Goal: Task Accomplishment & Management: Manage account settings

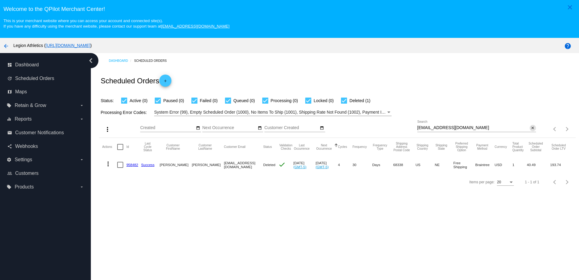
click at [530, 128] on mat-icon "close" at bounding box center [532, 128] width 4 height 5
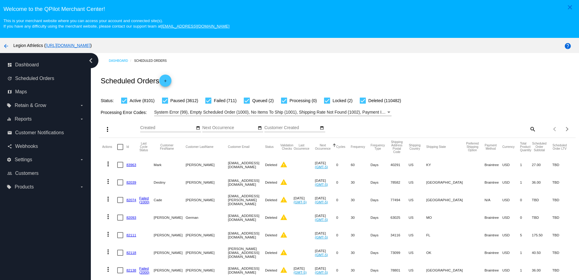
click at [528, 129] on mat-icon "search" at bounding box center [531, 128] width 7 height 9
drag, startPoint x: 487, startPoint y: 133, endPoint x: 452, endPoint y: 129, distance: 34.4
click at [452, 129] on input "Search" at bounding box center [476, 127] width 119 height 5
paste input "[EMAIL_ADDRESS][DOMAIN_NAME]"
type input "[EMAIL_ADDRESS][DOMAIN_NAME]"
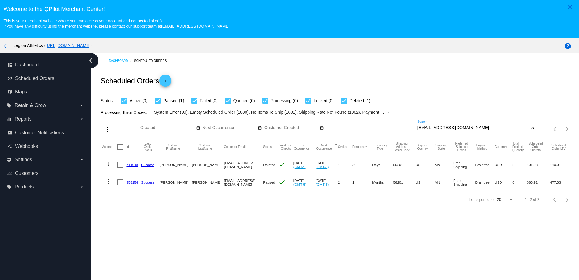
click at [128, 186] on mat-cell "956154" at bounding box center [133, 182] width 15 height 18
click at [128, 184] on link "956154" at bounding box center [132, 182] width 12 height 4
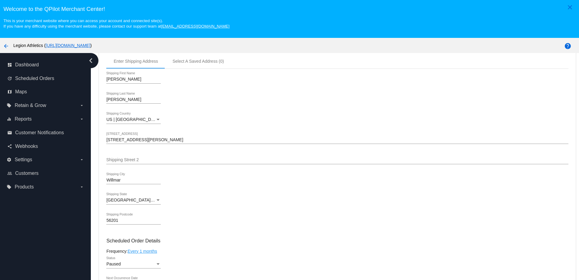
scroll to position [333, 0]
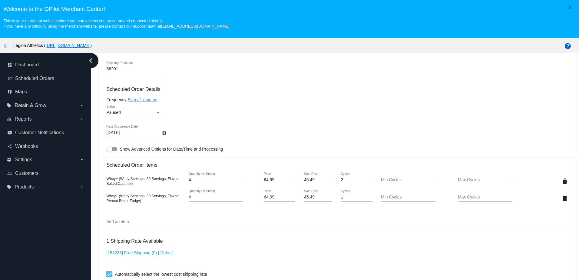
click at [127, 224] on input "Add an item" at bounding box center [336, 221] width 461 height 5
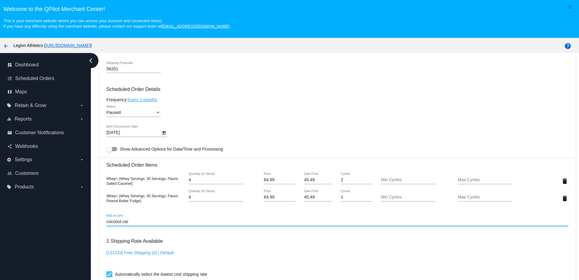
drag, startPoint x: 135, startPoint y: 225, endPoint x: 121, endPoint y: 226, distance: 14.6
click at [121, 224] on input "coconut car" at bounding box center [336, 221] width 461 height 5
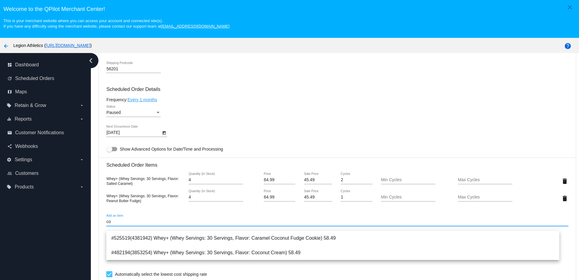
type input "c"
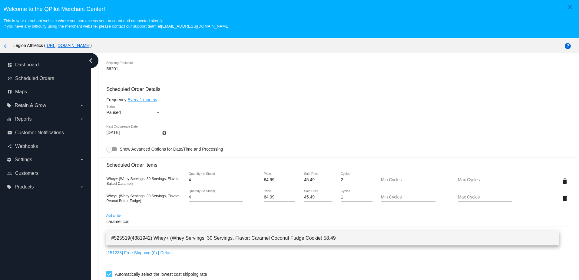
type input "caramel coc"
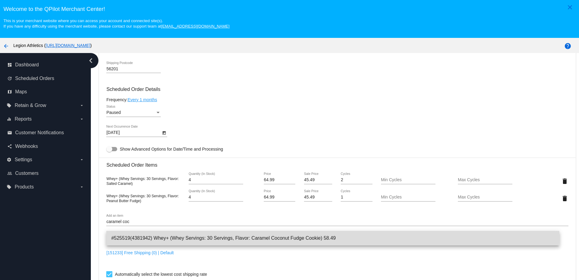
click at [194, 235] on span "#525519(4381942) Whey+ (Whey Servings: 30 Servings, Flavor: Caramel Coconut Fud…" at bounding box center [332, 238] width 443 height 15
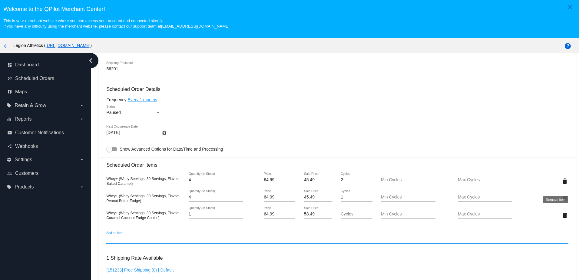
click at [561, 185] on mat-icon "delete" at bounding box center [564, 180] width 7 height 7
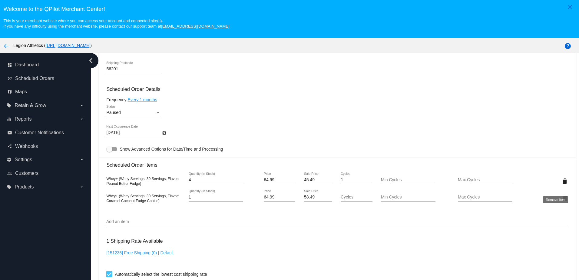
click at [561, 185] on mat-icon "delete" at bounding box center [564, 180] width 7 height 7
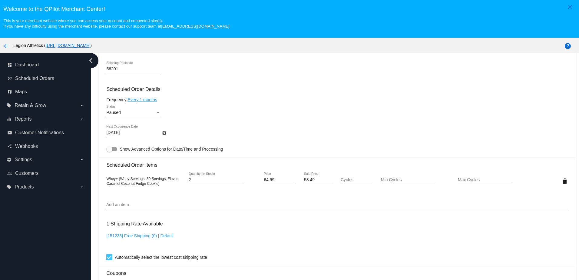
click at [239, 182] on input "2" at bounding box center [216, 179] width 54 height 5
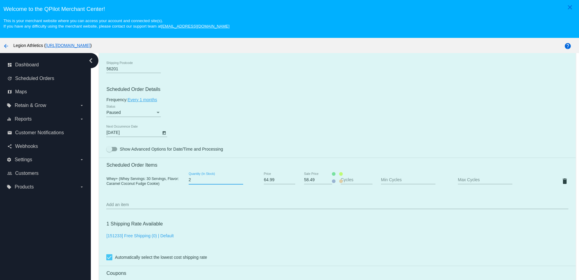
click at [239, 184] on mat-card "Customer 4543470: Larry Winkler streetglido@gmail.com Customer Shipping Enter S…" at bounding box center [337, 177] width 476 height 626
click at [239, 182] on input "3" at bounding box center [216, 179] width 54 height 5
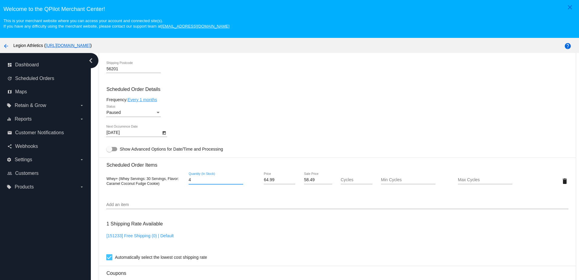
type input "4"
click at [239, 182] on input "4" at bounding box center [216, 179] width 54 height 5
click at [267, 167] on h3 "Scheduled Order Items" at bounding box center [336, 162] width 461 height 10
drag, startPoint x: 304, startPoint y: 185, endPoint x: 297, endPoint y: 185, distance: 7.0
click at [299, 185] on div "58.49 Sale Price" at bounding box center [318, 180] width 38 height 17
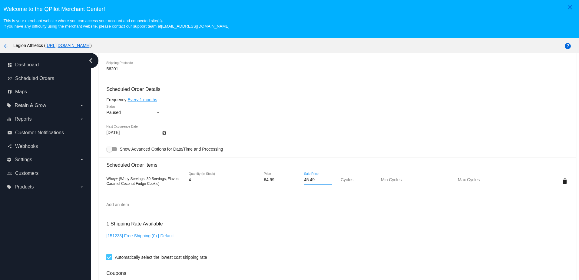
type input "45.49"
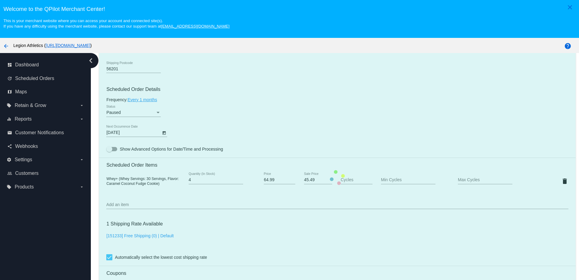
click at [309, 134] on mat-card "Customer 4543470: Larry Winkler streetglido@gmail.com Customer Shipping Enter S…" at bounding box center [337, 177] width 476 height 626
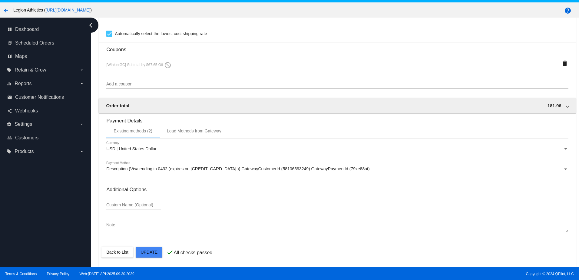
scroll to position [39, 0]
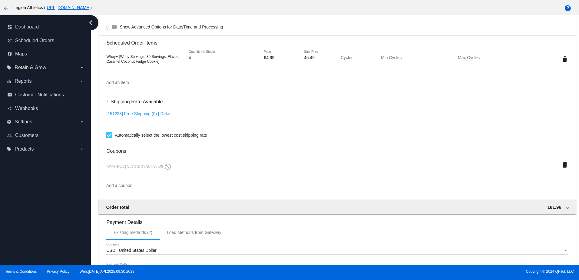
scroll to position [405, 0]
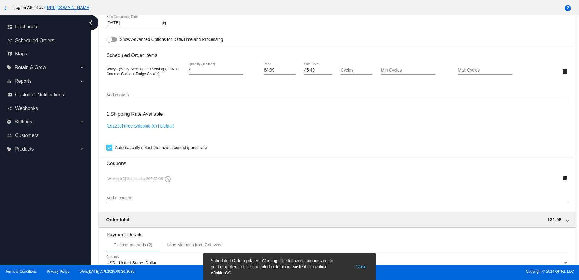
click at [360, 263] on button "Close" at bounding box center [360, 266] width 15 height 18
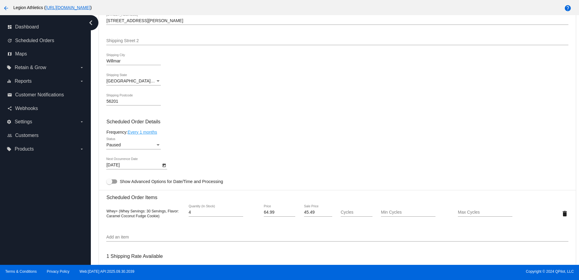
scroll to position [303, 0]
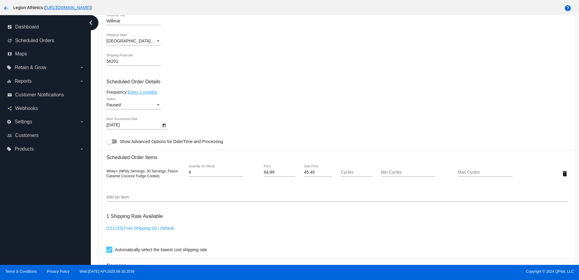
click at [133, 199] on input "Add an item" at bounding box center [336, 197] width 461 height 5
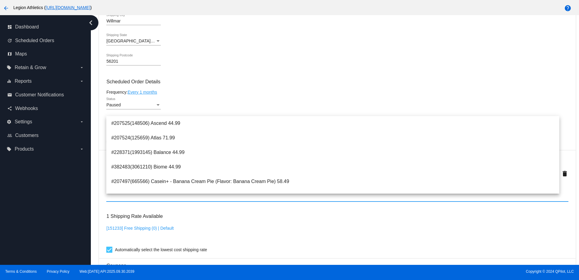
paste input "winklerrewardspoints"
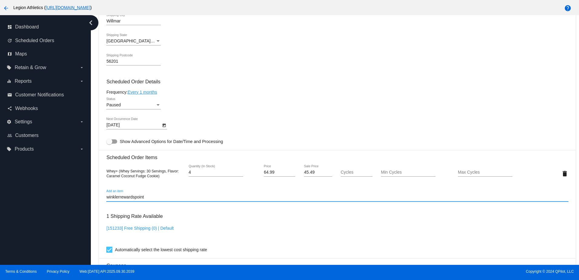
type input "winklerrewardspoints"
drag, startPoint x: 153, startPoint y: 201, endPoint x: 79, endPoint y: 205, distance: 73.4
click at [80, 205] on div "dashboard Dashboard update Scheduled Orders map Maps local_offer Retain & Grow …" at bounding box center [289, 139] width 579 height 249
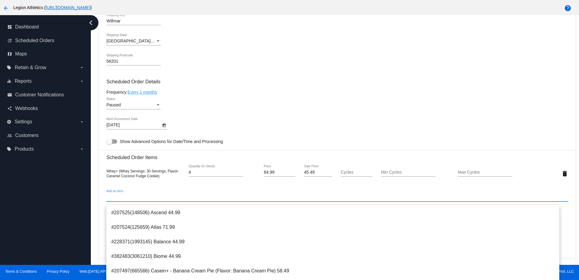
click at [93, 197] on div "Dashboard Scheduled Orders arrow_back Scheduled Order #956154 Paused more_vert …" at bounding box center [335, 139] width 488 height 249
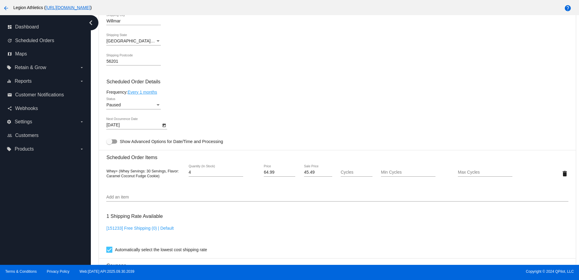
scroll to position [424, 0]
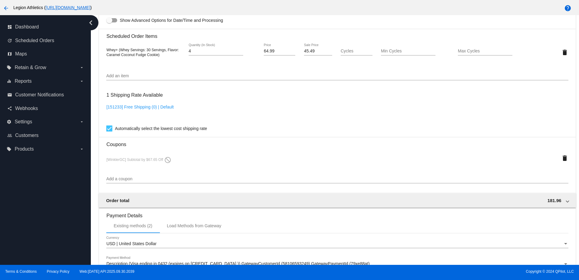
click at [120, 178] on div "Add a coupon" at bounding box center [336, 177] width 461 height 12
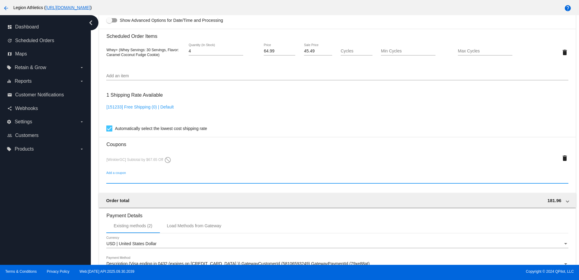
click at [121, 181] on input "Add a coupon" at bounding box center [336, 178] width 461 height 5
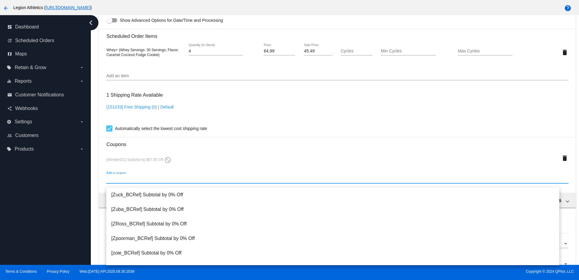
paste input "winklerrewardspoints"
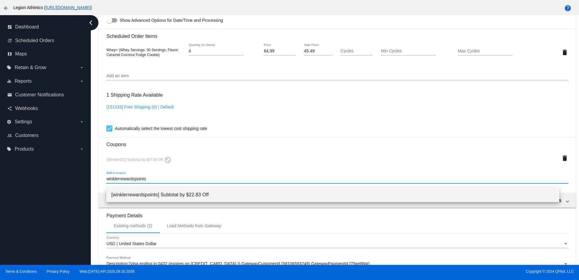
type input "winklerrewardspoints"
click at [169, 192] on span "[winklerrewardspoints] Subtotal by $22.83 Off" at bounding box center [332, 194] width 443 height 15
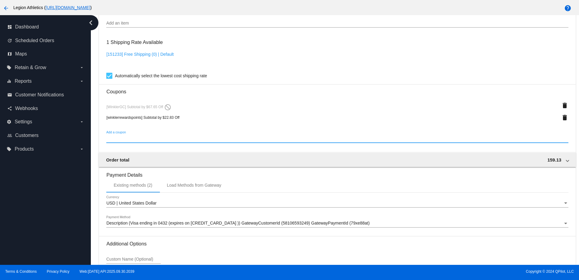
scroll to position [538, 0]
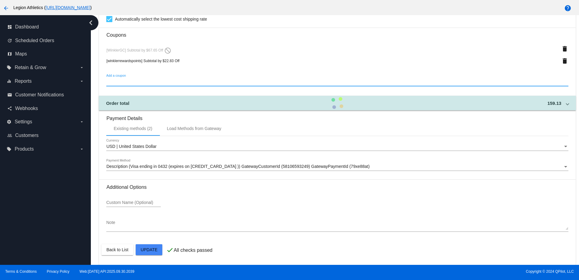
scroll to position [386, 0]
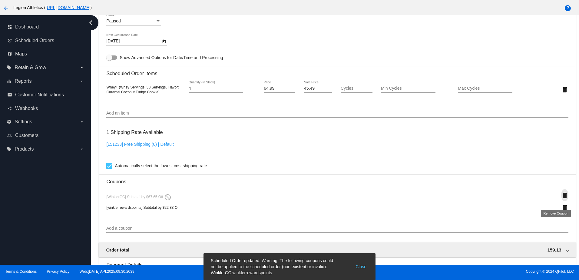
click at [561, 199] on mat-icon "delete" at bounding box center [564, 195] width 7 height 7
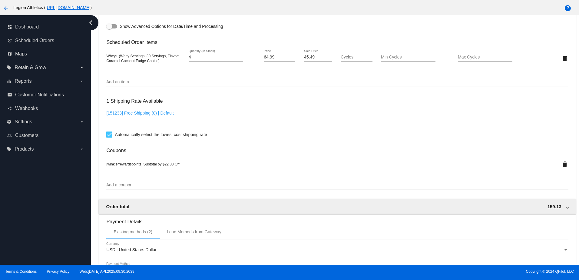
scroll to position [526, 0]
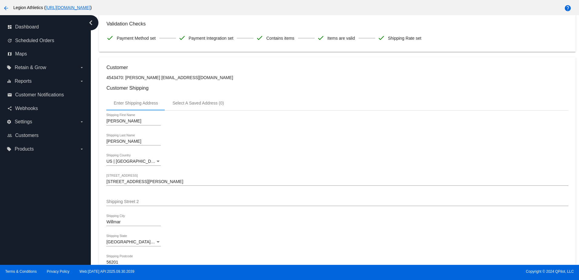
scroll to position [0, 0]
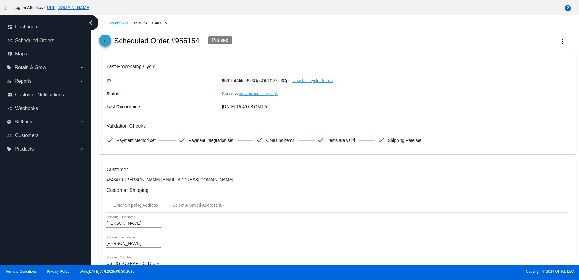
click at [103, 42] on mat-icon "arrow_back" at bounding box center [104, 42] width 7 height 7
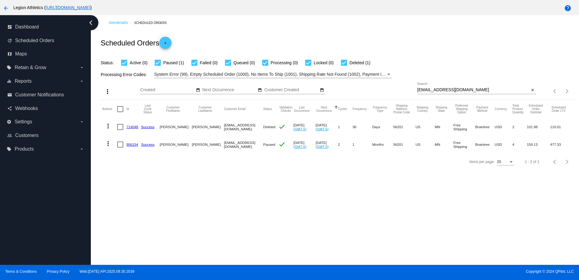
click at [130, 143] on link "956154" at bounding box center [132, 144] width 12 height 4
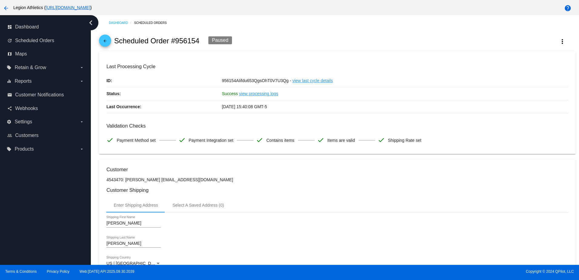
click at [555, 34] on div "arrow_back Scheduled Order #956154 Paused more_vert" at bounding box center [337, 41] width 476 height 21
click at [558, 38] on mat-icon "more_vert" at bounding box center [561, 41] width 7 height 7
click at [514, 103] on span "Process Now" at bounding box center [511, 103] width 25 height 5
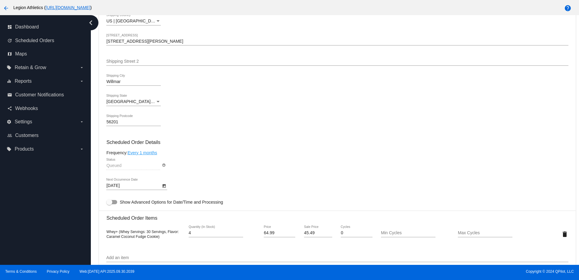
scroll to position [272, 0]
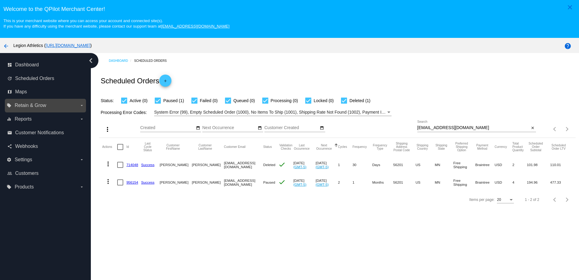
click at [45, 103] on label "local_offer Retain & Grow arrow_drop_down" at bounding box center [45, 105] width 77 height 10
click at [0, 0] on input "local_offer Retain & Grow arrow_drop_down" at bounding box center [0, 0] width 0 height 0
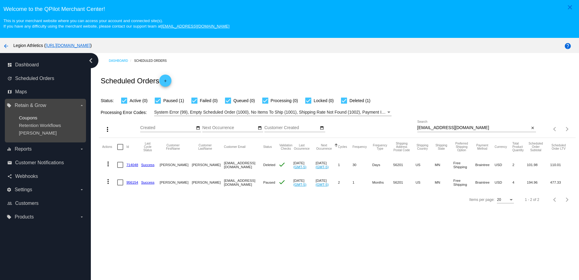
click at [25, 118] on span "Coupons" at bounding box center [28, 117] width 18 height 5
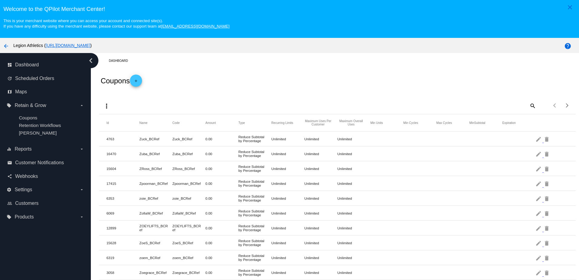
click at [140, 80] on mat-icon "add" at bounding box center [135, 82] width 7 height 7
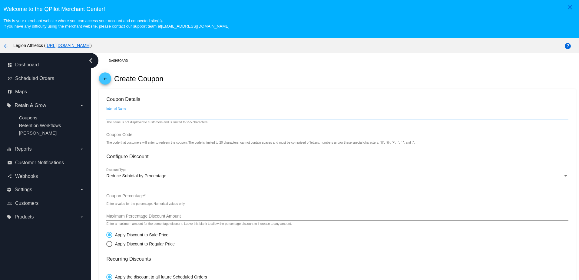
click at [130, 117] on input "Internal Name" at bounding box center [336, 114] width 461 height 5
type input "larry winkler points (761)"
click at [127, 133] on div "Coupon Code" at bounding box center [336, 133] width 461 height 12
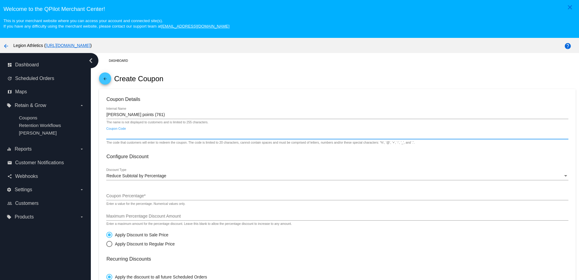
click at [127, 134] on input "Coupon Code" at bounding box center [336, 134] width 461 height 5
drag, startPoint x: 151, startPoint y: 137, endPoint x: 97, endPoint y: 140, distance: 53.4
click at [97, 140] on div "Dashboard arrow_back Create Coupon Coupon Details larry winkler points (761) In…" at bounding box center [337, 246] width 483 height 386
type input "winklerrewardspoints"
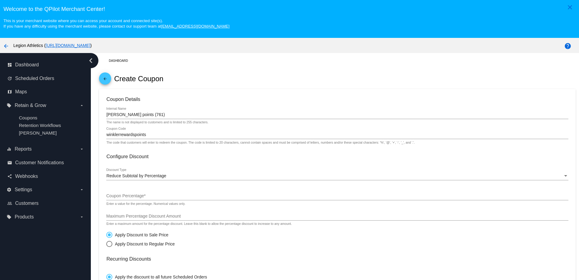
click at [140, 130] on div "winklerrewardspoints Coupon Code" at bounding box center [336, 133] width 461 height 12
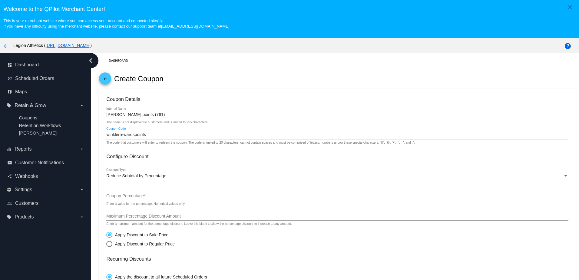
click at [153, 176] on span "Reduce Subtotal by Percentage" at bounding box center [136, 175] width 60 height 5
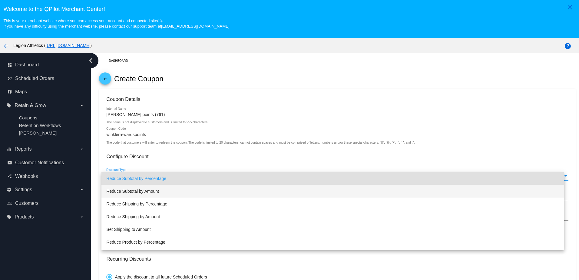
click at [149, 193] on span "Reduce Subtotal by Amount" at bounding box center [332, 191] width 452 height 13
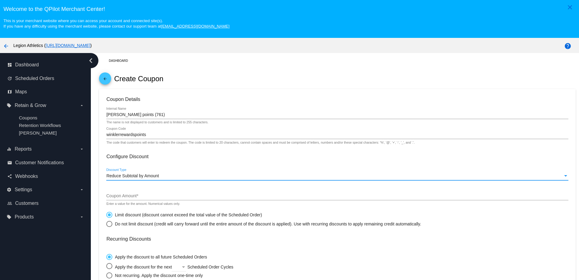
click at [124, 204] on div "Enter a value for the amount. Numerical values only." at bounding box center [143, 204] width 74 height 4
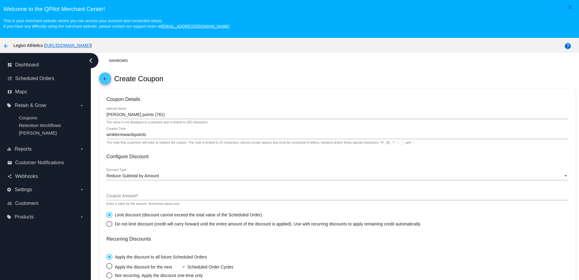
click at [126, 198] on input "Coupon Amount *" at bounding box center [336, 195] width 461 height 5
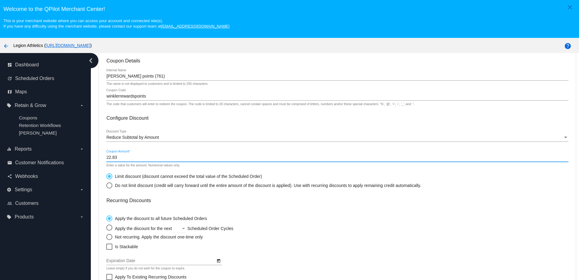
scroll to position [91, 0]
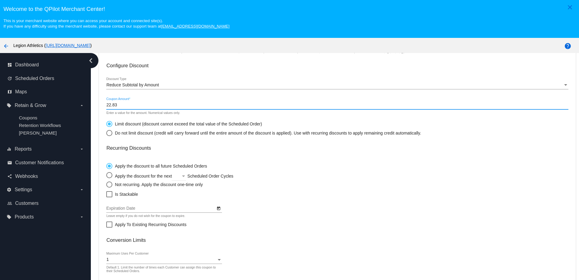
type input "22.83"
click at [124, 187] on div "Not recurring. Apply the discount one-time only" at bounding box center [157, 184] width 90 height 5
click at [106, 184] on input "Not recurring. Apply the discount one-time only" at bounding box center [106, 184] width 0 height 0
radio input "true"
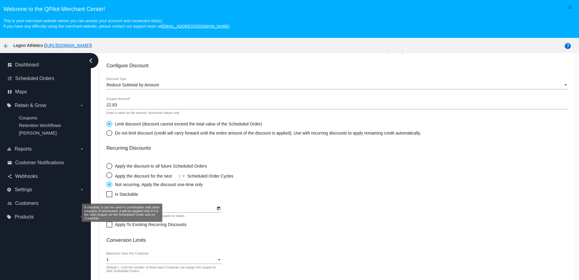
click at [123, 197] on span "Is Stackable" at bounding box center [126, 193] width 23 height 7
click at [109, 197] on input "Is Stackable" at bounding box center [109, 197] width 0 height 0
checkbox input "true"
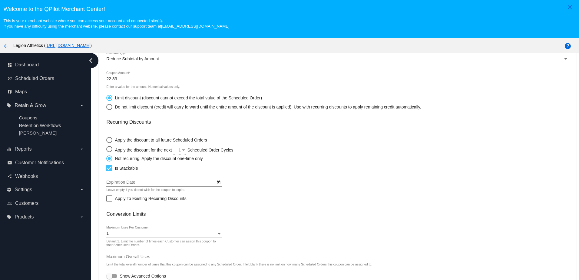
scroll to position [39, 0]
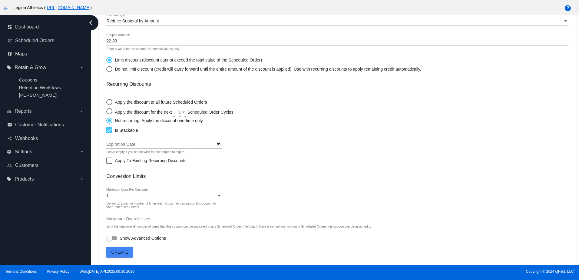
click at [120, 252] on span "Create" at bounding box center [119, 251] width 17 height 5
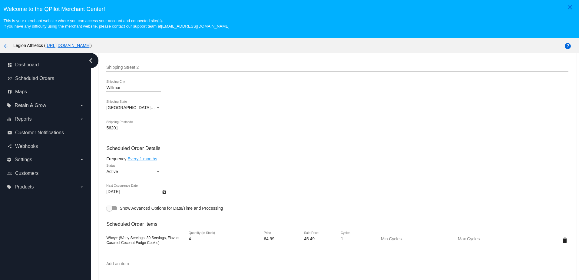
scroll to position [272, 0]
click at [131, 176] on div "Active" at bounding box center [130, 173] width 49 height 5
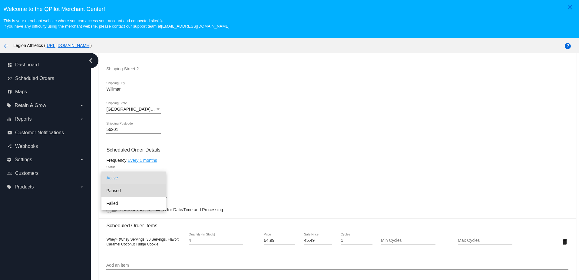
click at [112, 189] on span "Paused" at bounding box center [133, 190] width 54 height 13
click at [260, 163] on div "Frequency: Every 1 months" at bounding box center [336, 160] width 461 height 5
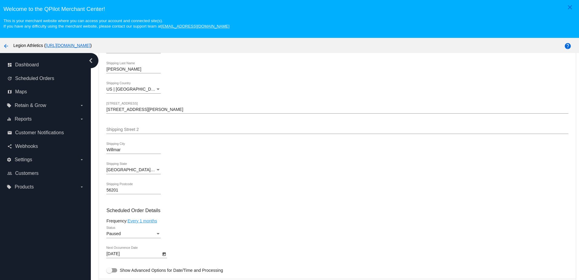
scroll to position [0, 0]
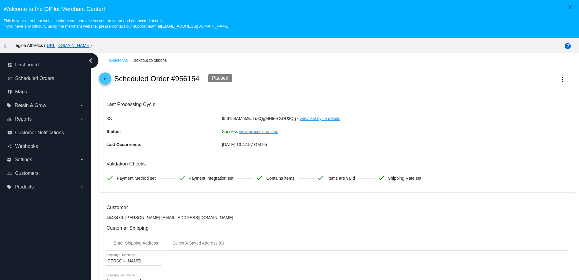
drag, startPoint x: 200, startPoint y: 78, endPoint x: 170, endPoint y: 82, distance: 30.8
click at [170, 82] on div "arrow_back Scheduled Order #956154 Paused more_vert" at bounding box center [337, 78] width 476 height 21
copy h2 "#956154"
click at [105, 83] on mat-icon "arrow_back" at bounding box center [104, 80] width 7 height 7
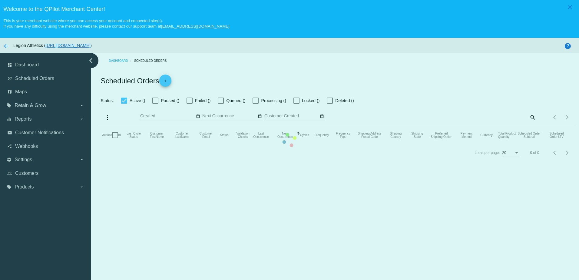
checkbox input "true"
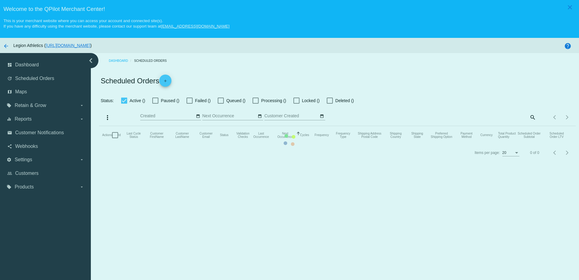
checkbox input "true"
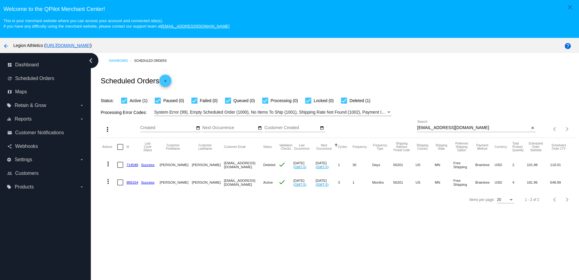
click at [196, 243] on div "Dashboard Scheduled Orders Scheduled Orders add Status: Active (1) Paused (0) F…" at bounding box center [335, 177] width 488 height 249
click at [135, 183] on link "956154" at bounding box center [132, 182] width 12 height 4
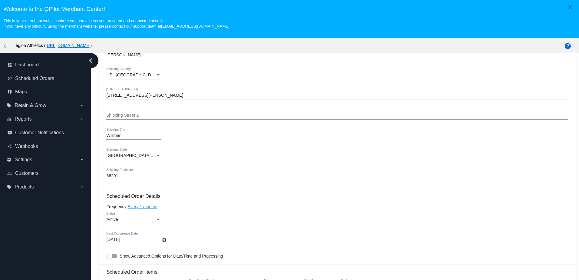
scroll to position [272, 0]
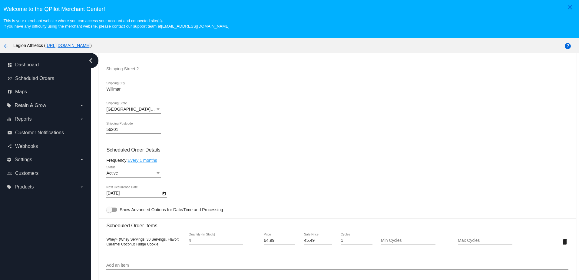
click at [129, 175] on div "Active" at bounding box center [130, 173] width 49 height 5
click at [122, 188] on span "Paused" at bounding box center [133, 190] width 54 height 13
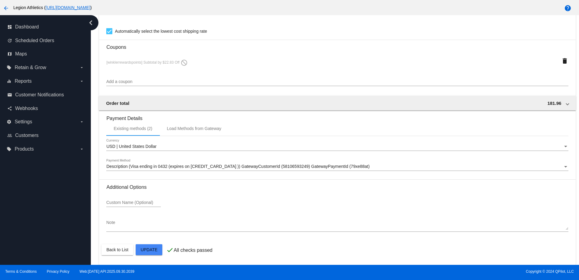
scroll to position [39, 0]
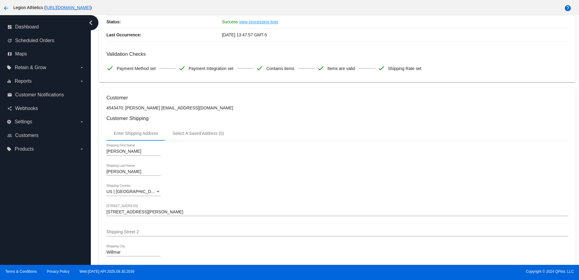
scroll to position [0, 0]
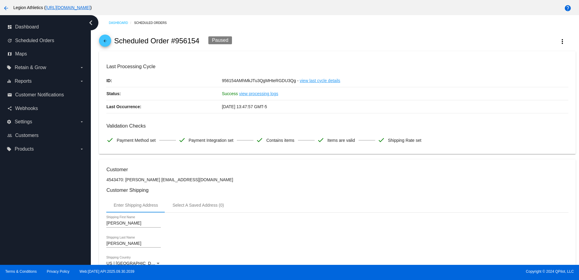
click at [104, 46] on mat-icon "arrow_back" at bounding box center [104, 42] width 7 height 7
